Goal: Task Accomplishment & Management: Manage account settings

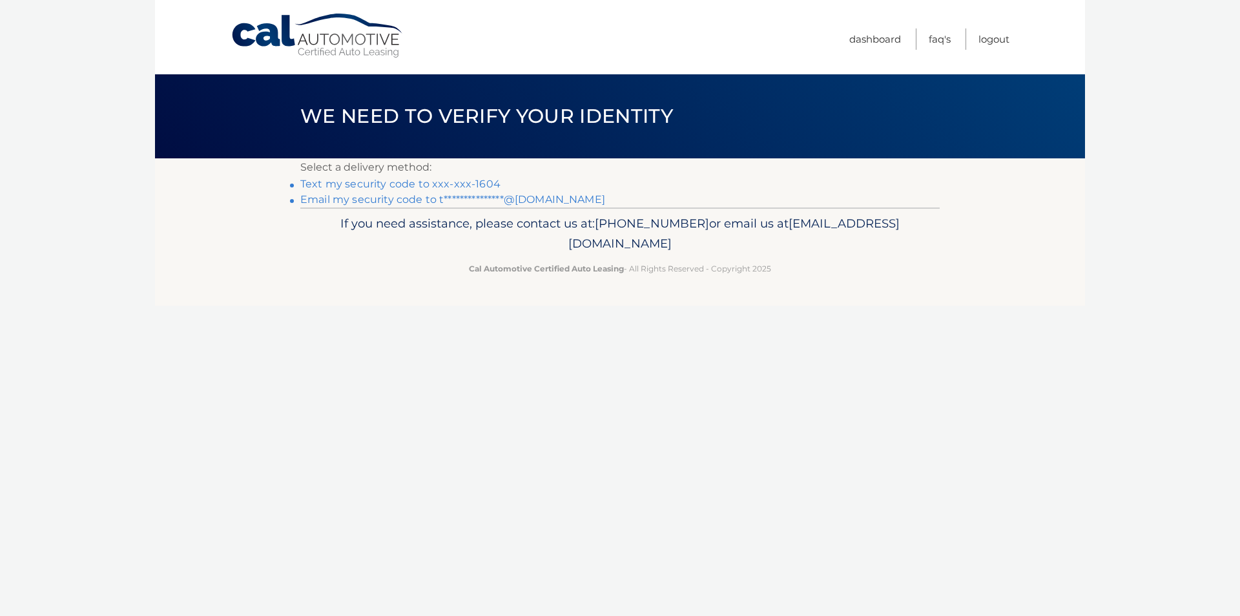
click at [453, 179] on link "Text my security code to xxx-xxx-1604" at bounding box center [400, 184] width 200 height 12
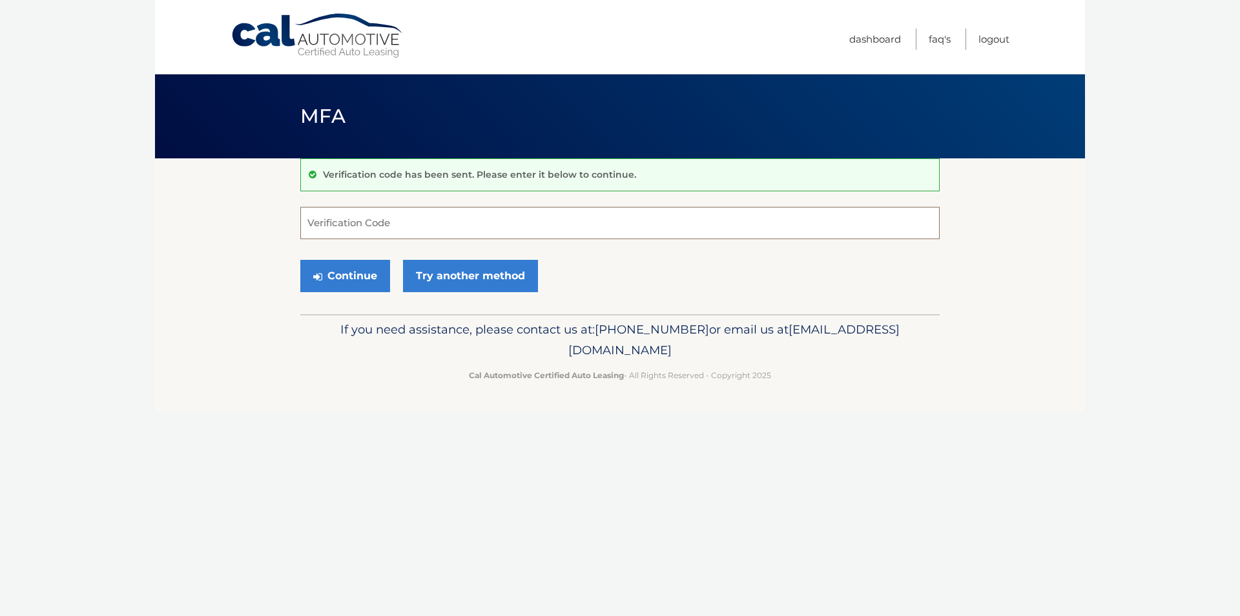
click at [550, 222] on input "Verification Code" at bounding box center [619, 223] width 639 height 32
type input "914672"
click at [350, 284] on button "Continue" at bounding box center [345, 276] width 90 height 32
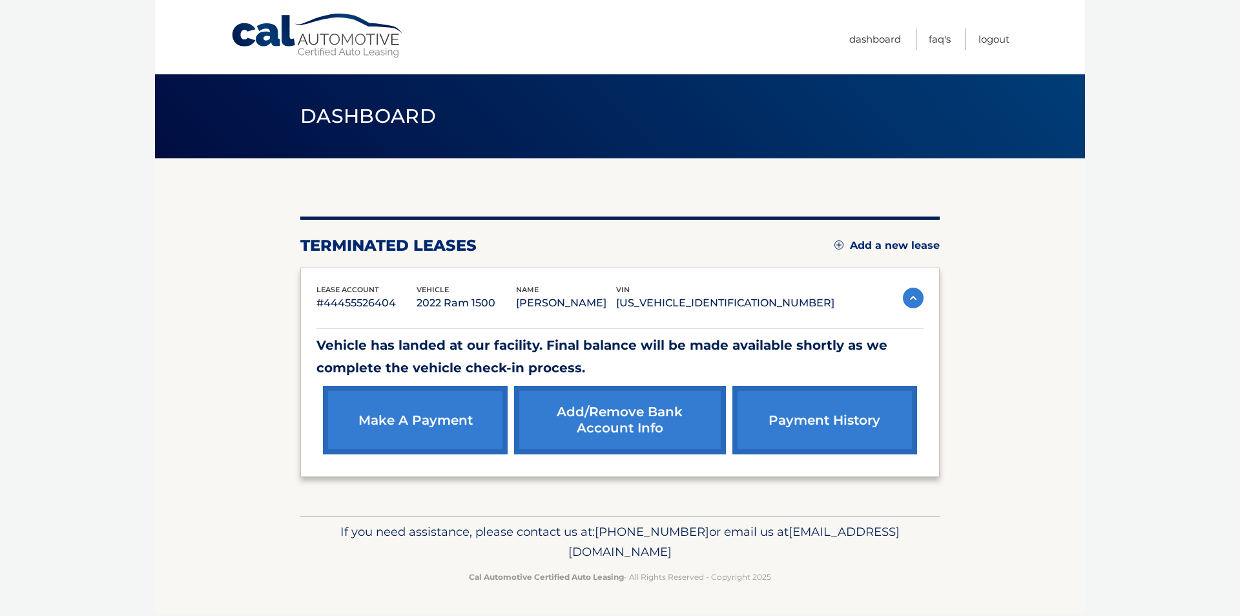
click at [911, 290] on img at bounding box center [913, 297] width 21 height 21
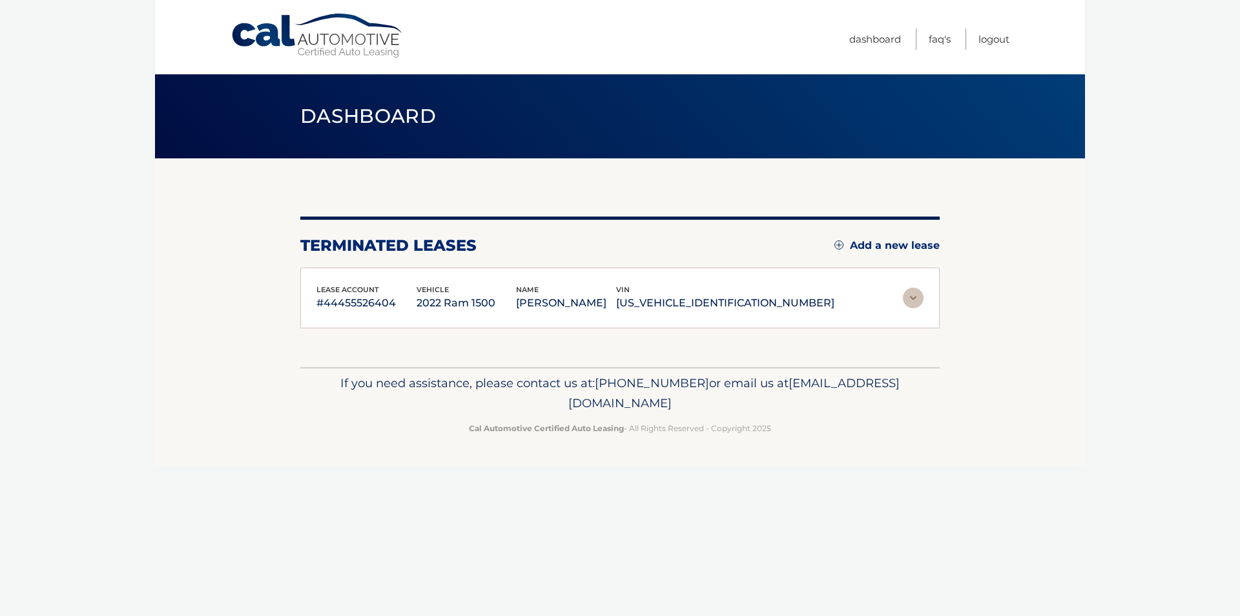
click at [911, 290] on img at bounding box center [913, 297] width 21 height 21
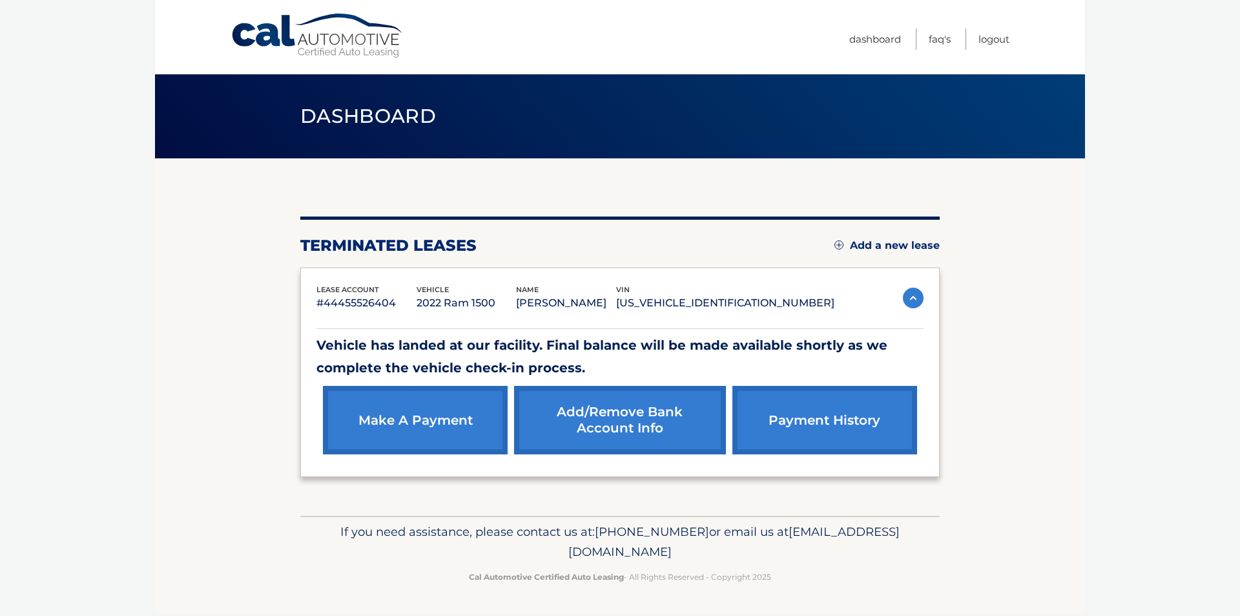
click at [804, 436] on link "payment history" at bounding box center [824, 420] width 185 height 68
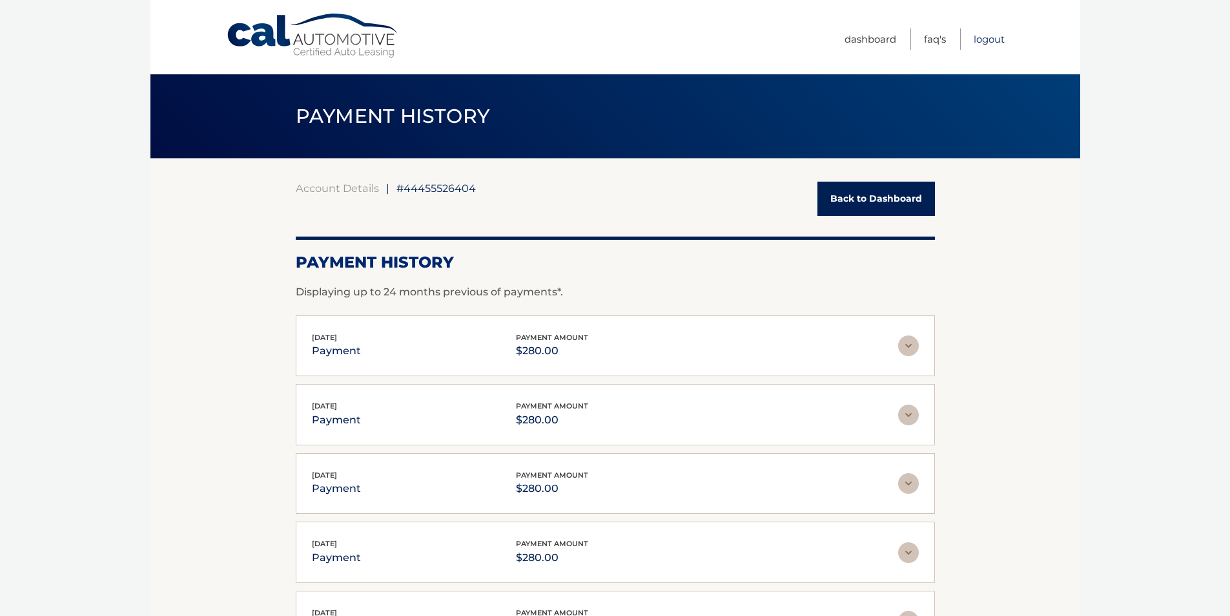
click at [986, 45] on link "Logout" at bounding box center [989, 38] width 31 height 21
